Goal: Task Accomplishment & Management: Manage account settings

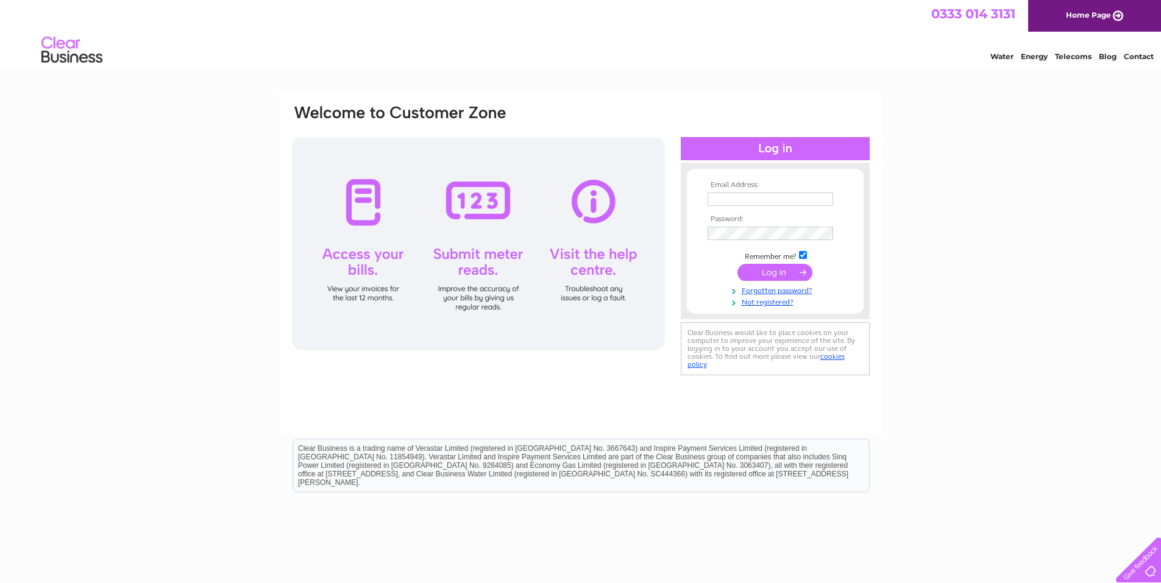
type input "j.heydon@sky.com"
click at [766, 269] on input "submit" at bounding box center [774, 272] width 75 height 17
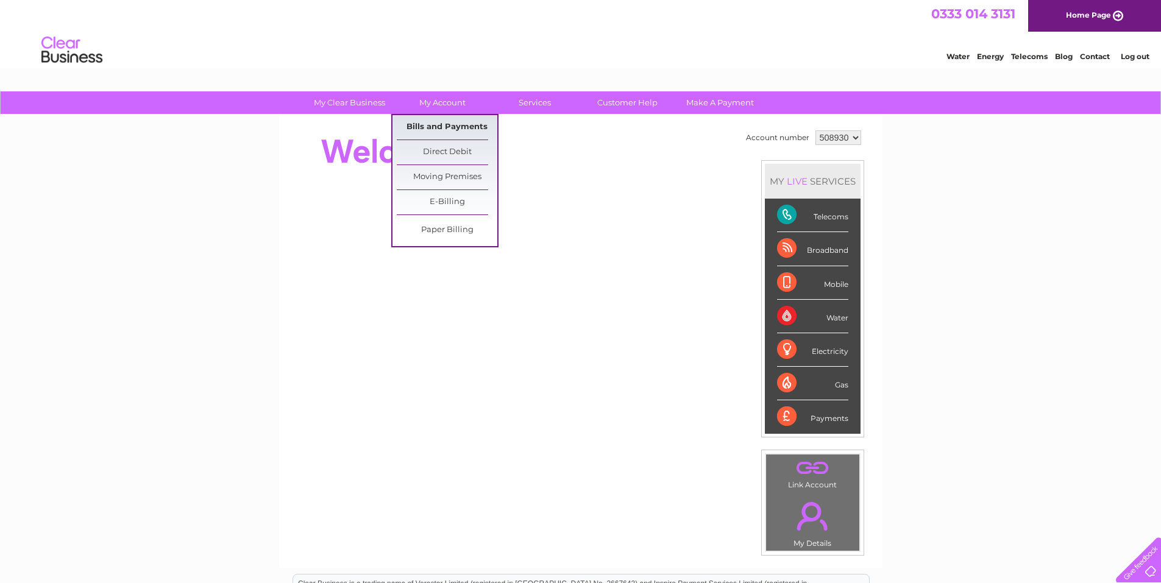
click at [439, 121] on link "Bills and Payments" at bounding box center [447, 127] width 101 height 24
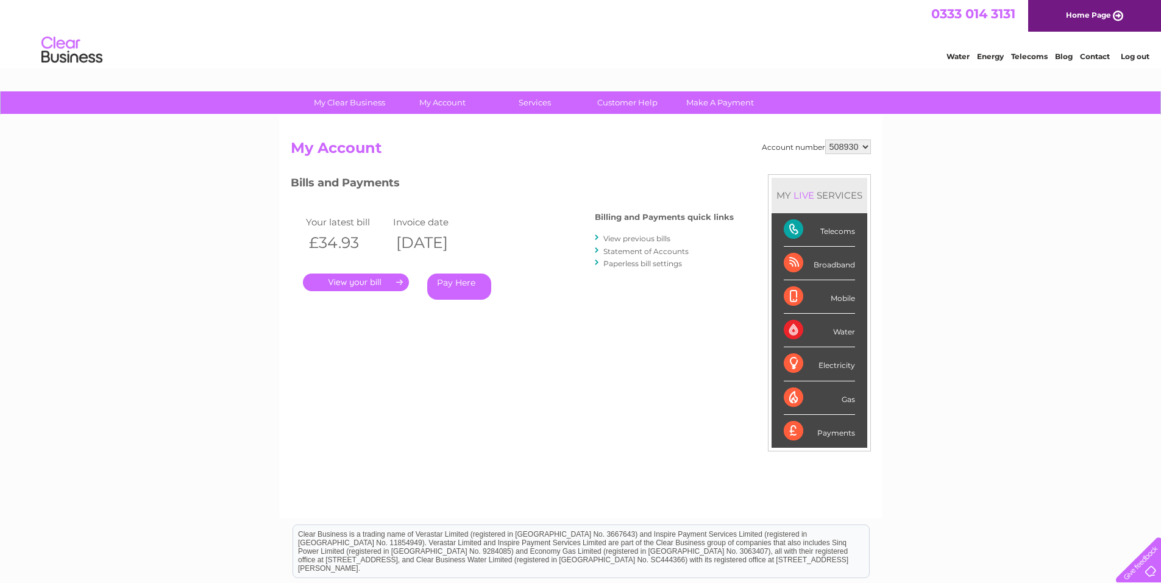
click at [330, 279] on link "." at bounding box center [356, 283] width 106 height 18
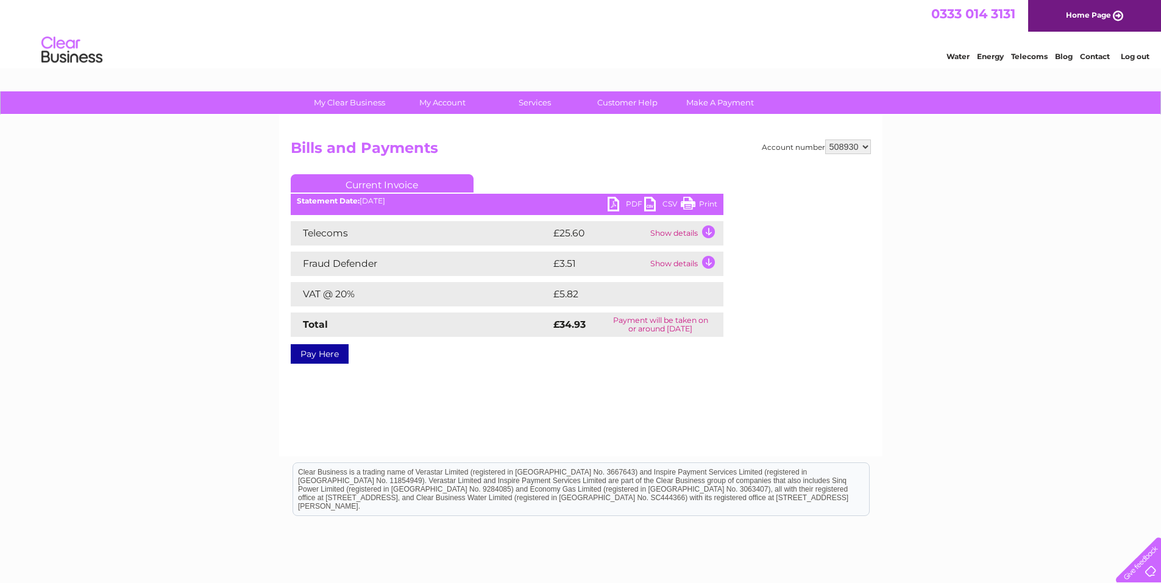
click at [607, 204] on link "PDF" at bounding box center [625, 206] width 37 height 18
click at [614, 203] on link "PDF" at bounding box center [625, 206] width 37 height 18
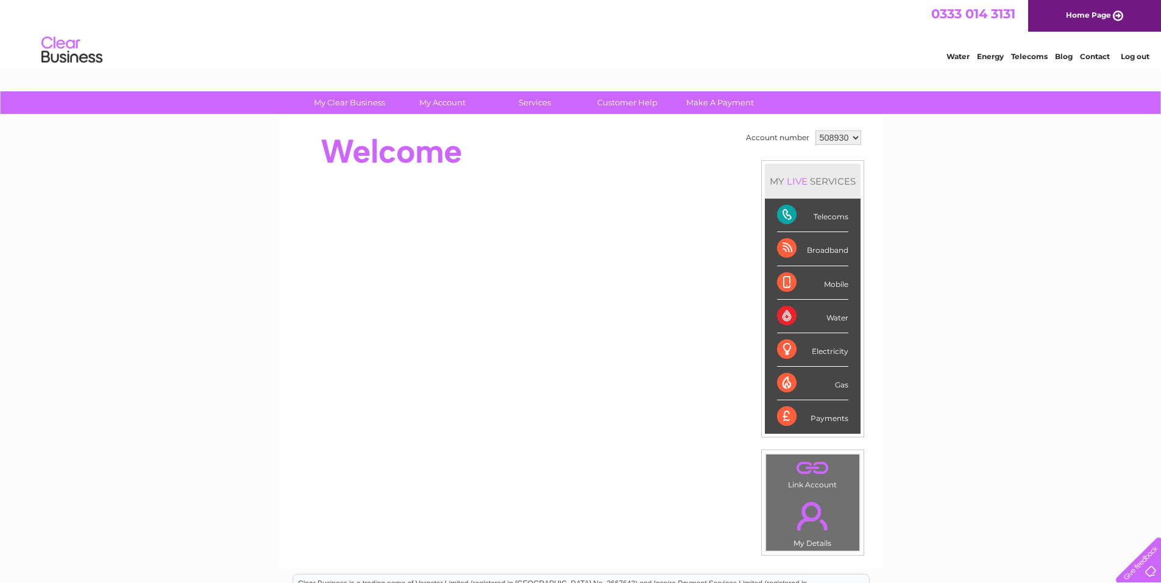
drag, startPoint x: 1136, startPoint y: 6, endPoint x: 1057, endPoint y: 232, distance: 238.7
click at [1057, 232] on div "My Clear Business Login Details My Details My Preferences Link Account My Accou…" at bounding box center [580, 433] width 1161 height 685
